Goal: Task Accomplishment & Management: Manage account settings

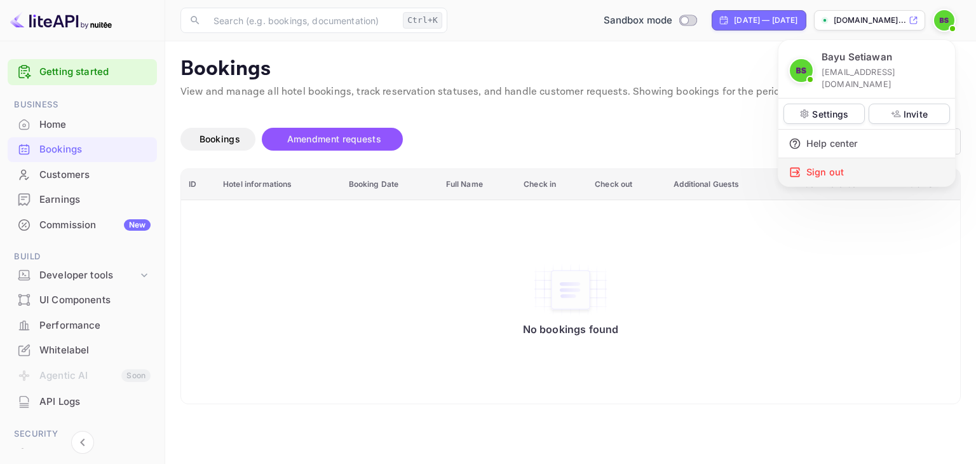
scroll to position [37, 0]
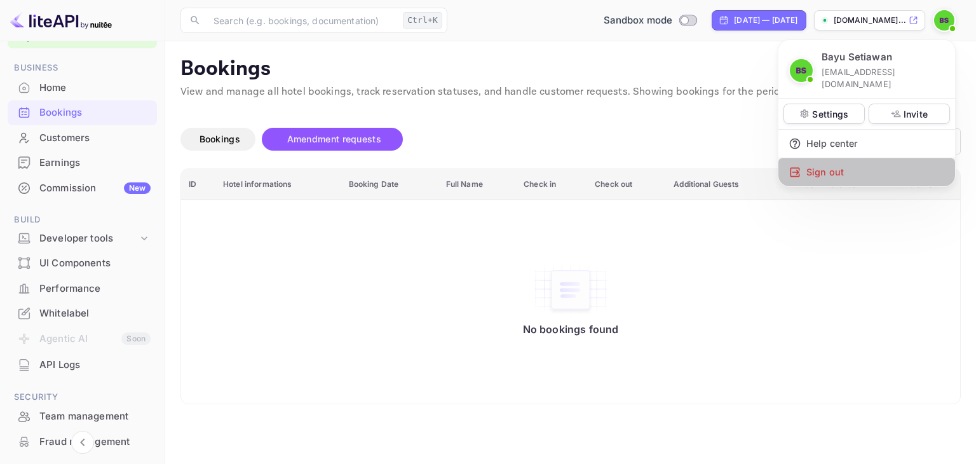
click at [821, 158] on div "Sign out" at bounding box center [866, 172] width 177 height 28
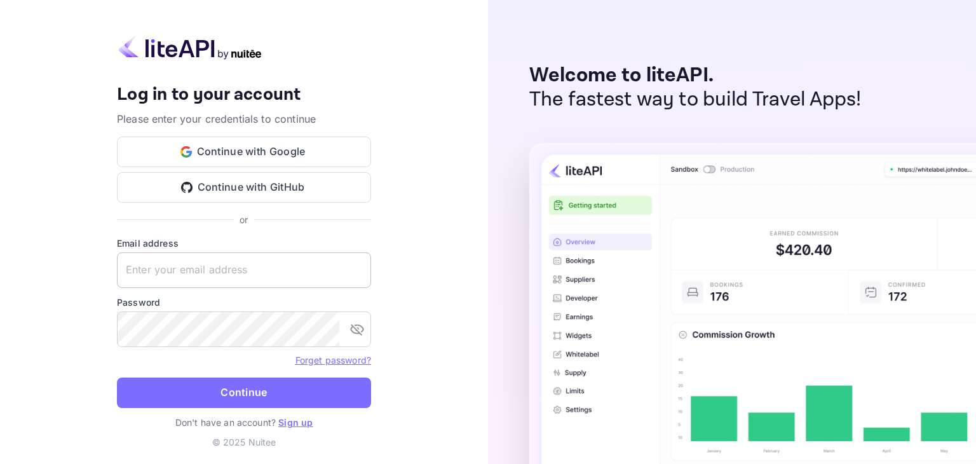
click at [251, 253] on input "text" at bounding box center [244, 270] width 254 height 36
click at [253, 262] on input "text" at bounding box center [244, 270] width 254 height 36
type input "[EMAIL_ADDRESS][DOMAIN_NAME]"
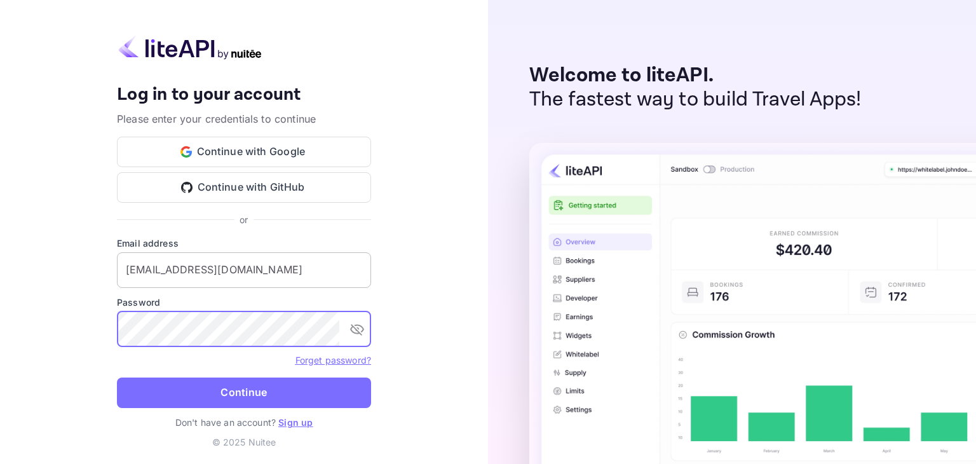
click at [117, 377] on button "Continue" at bounding box center [244, 392] width 254 height 30
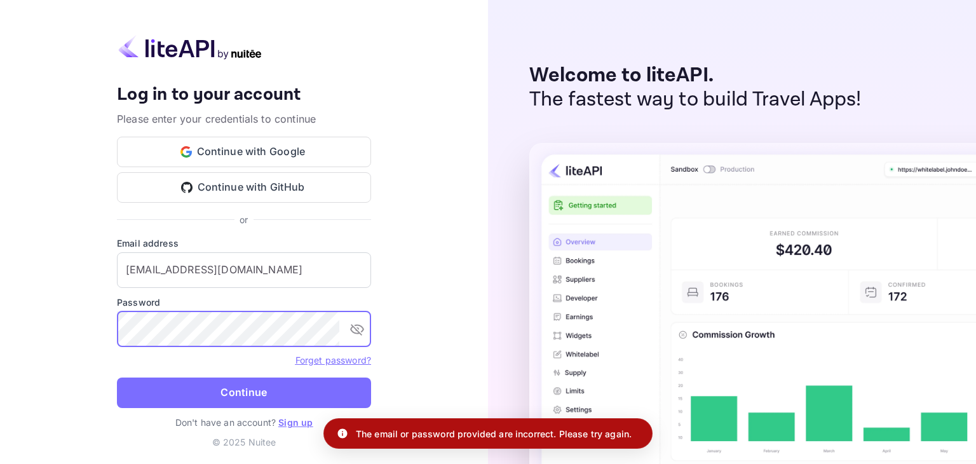
click at [255, 390] on button "Continue" at bounding box center [244, 392] width 254 height 30
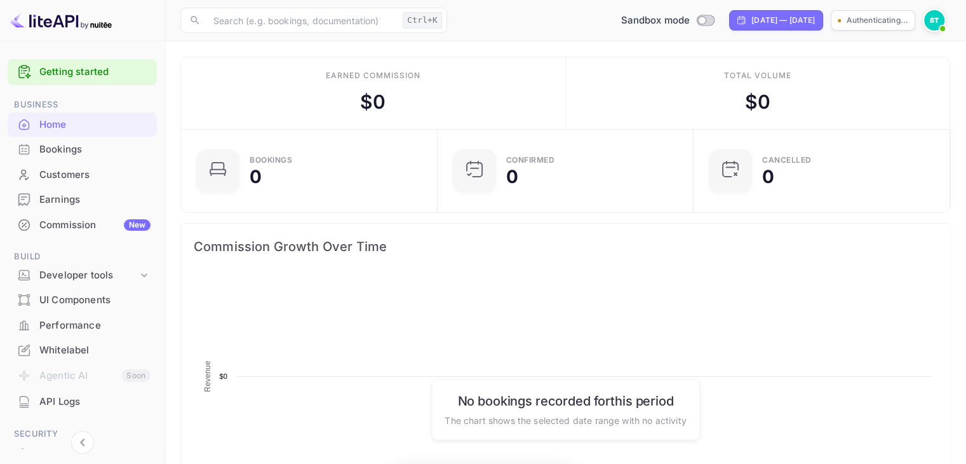
scroll to position [197, 239]
